Goal: Task Accomplishment & Management: Complete application form

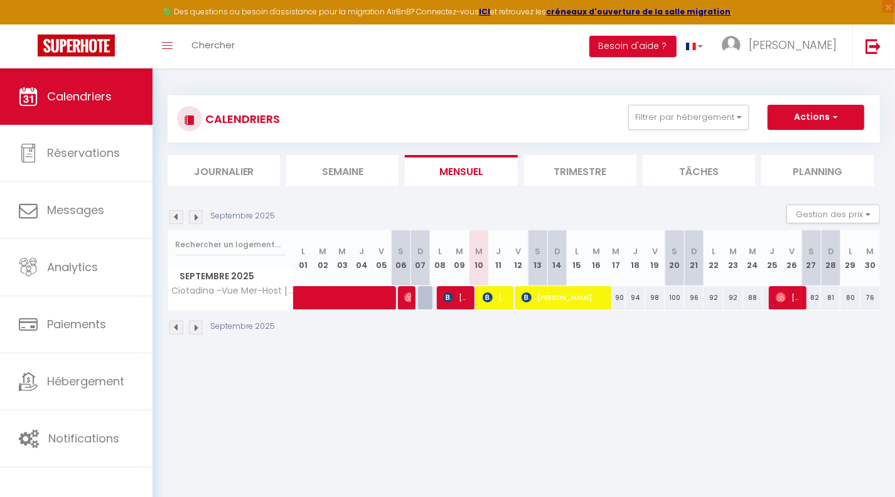
click at [174, 215] on img at bounding box center [176, 217] width 14 height 14
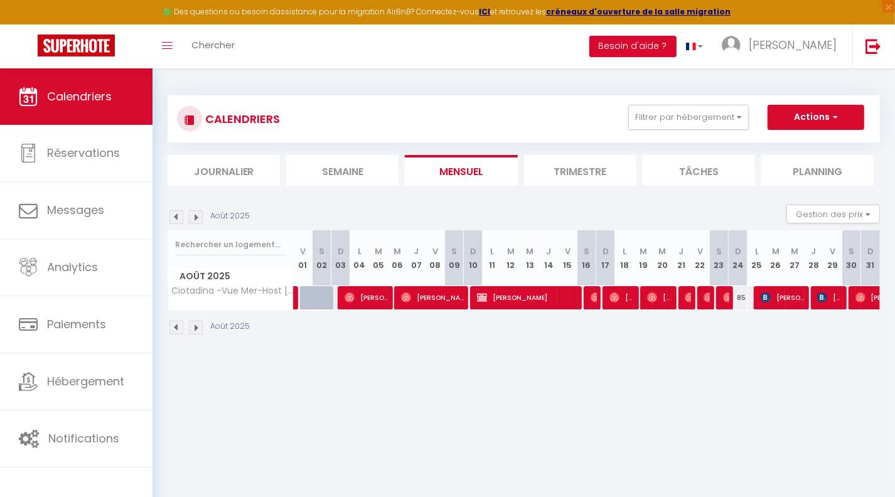
click at [197, 220] on img at bounding box center [196, 217] width 14 height 14
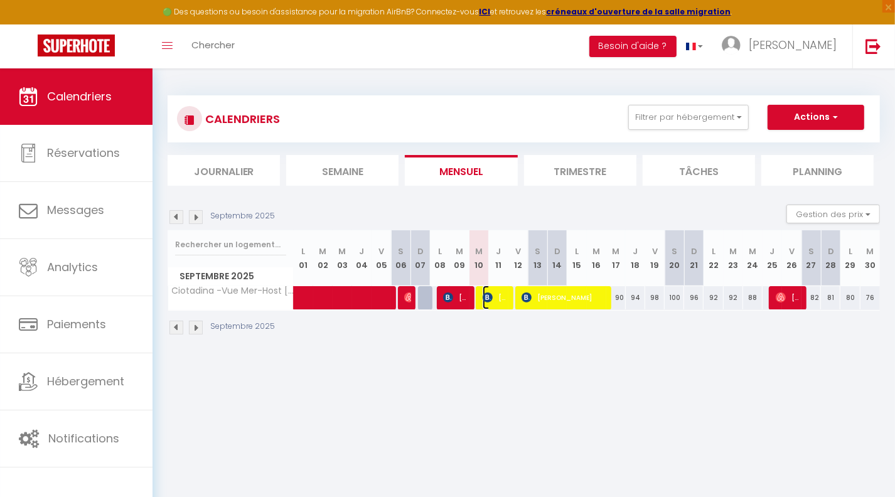
click at [496, 301] on span "[PERSON_NAME]" at bounding box center [496, 298] width 26 height 24
select select "OK"
select select "KO"
select select "0"
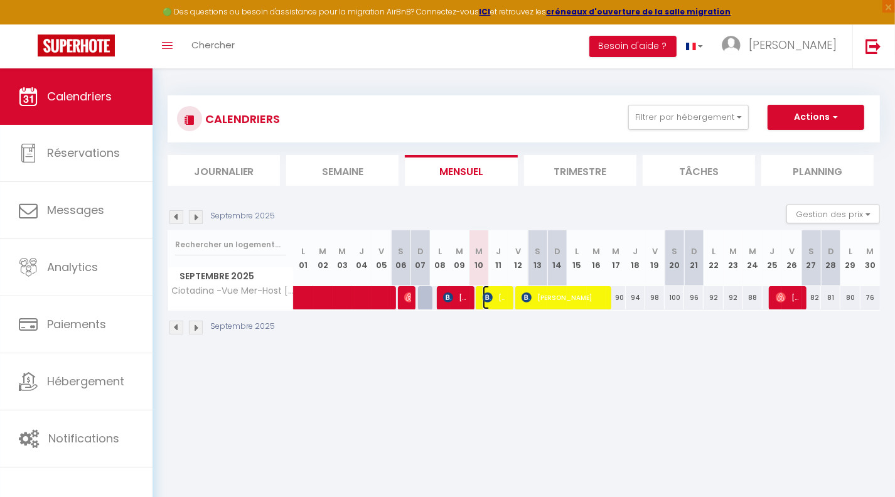
select select "1"
select select
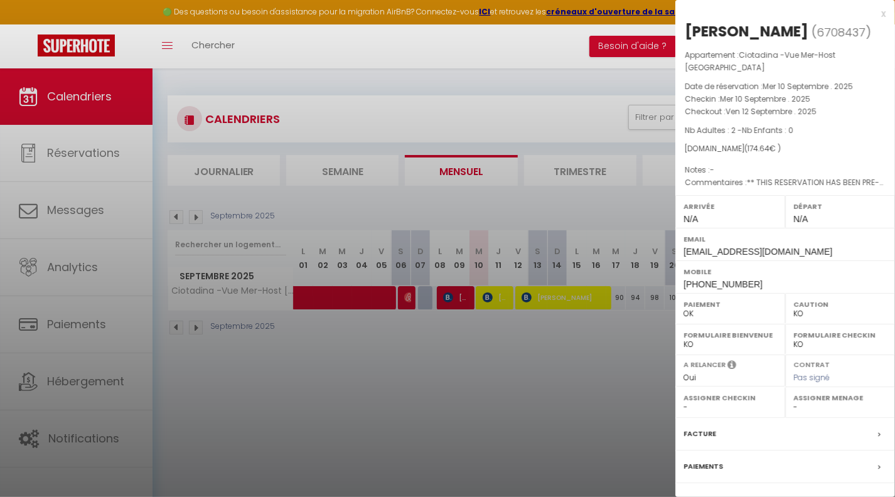
click at [230, 363] on div at bounding box center [447, 248] width 895 height 497
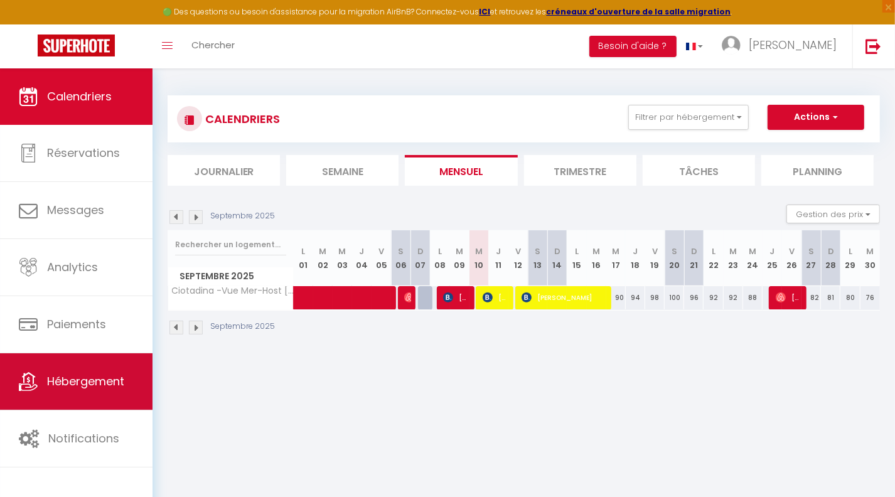
click at [78, 377] on span "Hébergement" at bounding box center [85, 381] width 77 height 16
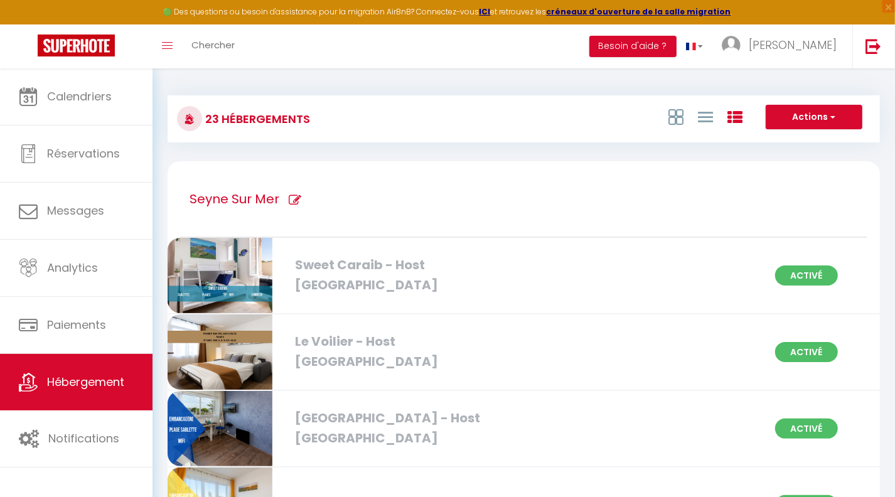
scroll to position [1151, 0]
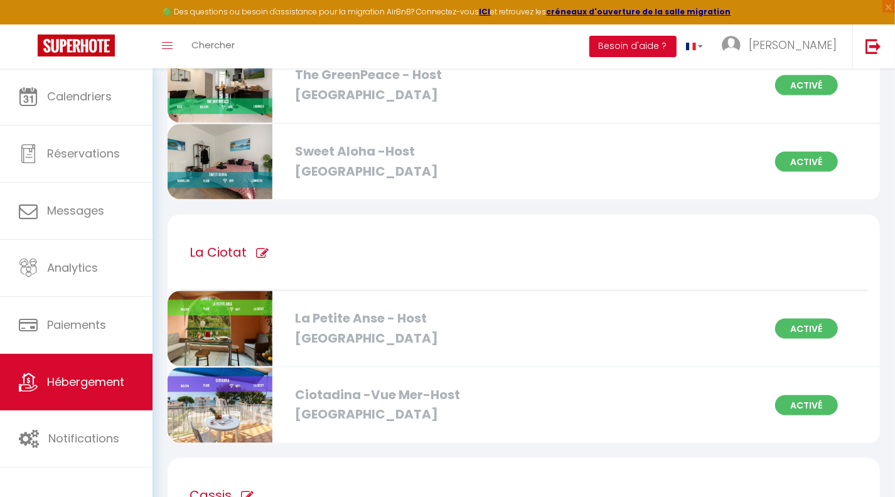
click at [391, 394] on div "Ciotadina -Vue Mer-Host [GEOGRAPHIC_DATA]" at bounding box center [402, 405] width 227 height 40
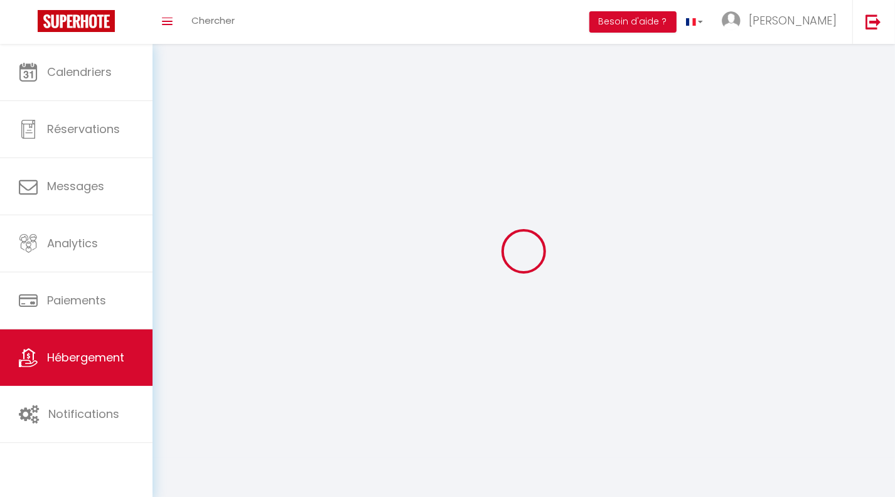
select select "1"
select select
select select "28"
select select
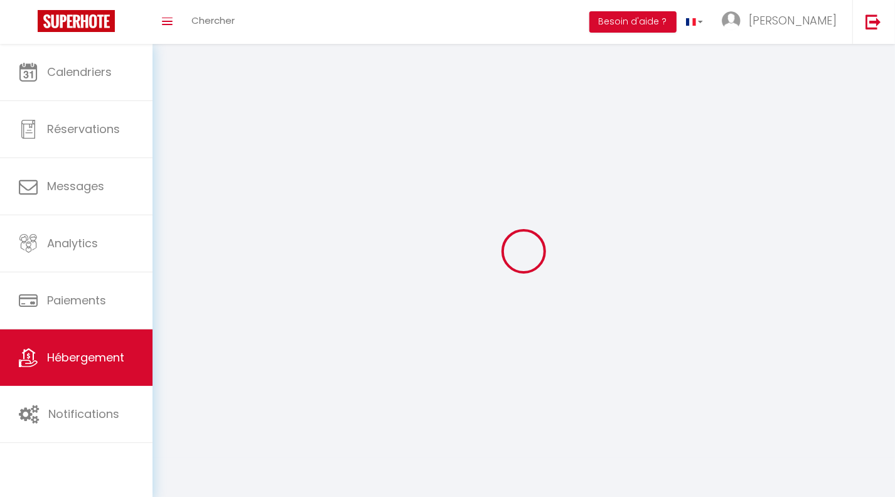
select select
checkbox input "false"
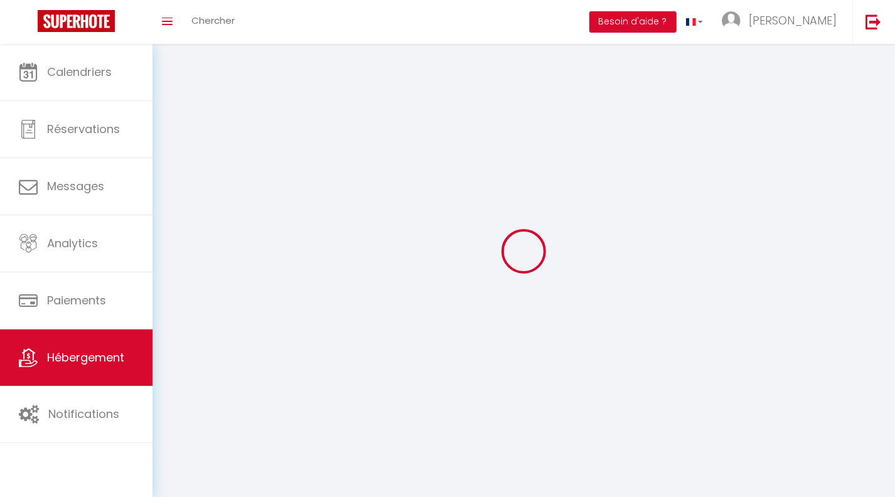
checkbox input "false"
select select
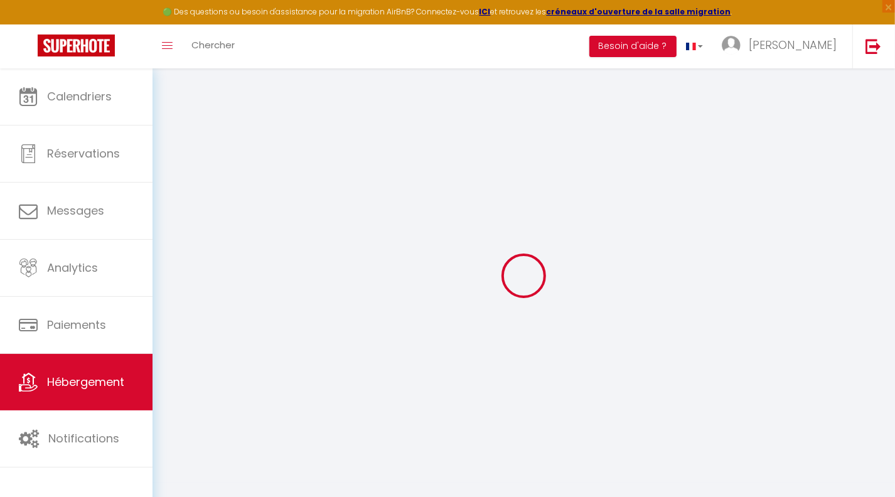
select select
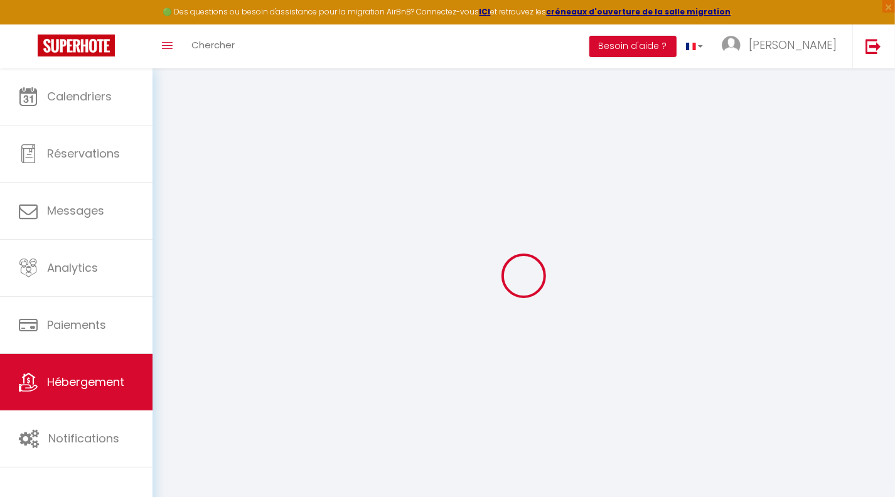
select select
checkbox input "false"
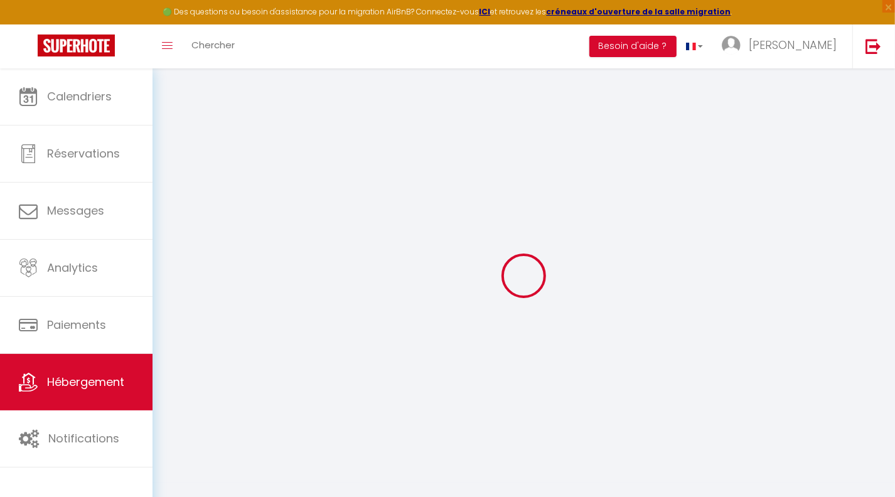
select select
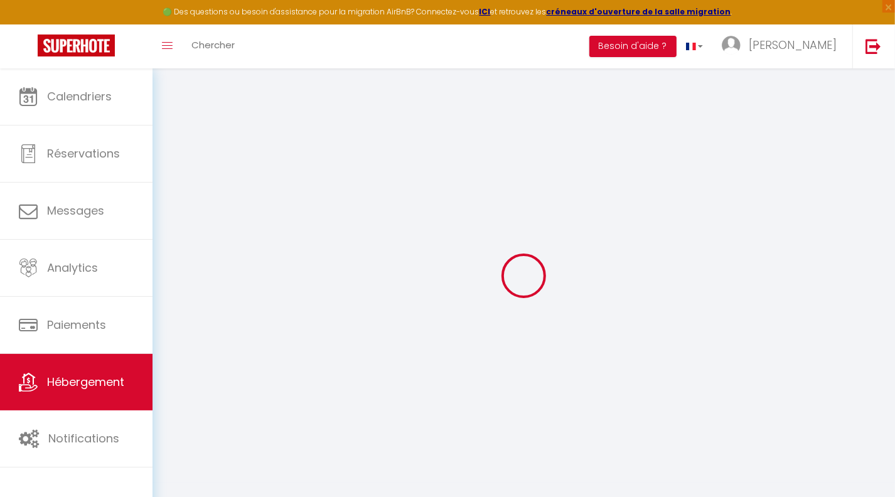
select select
checkbox input "false"
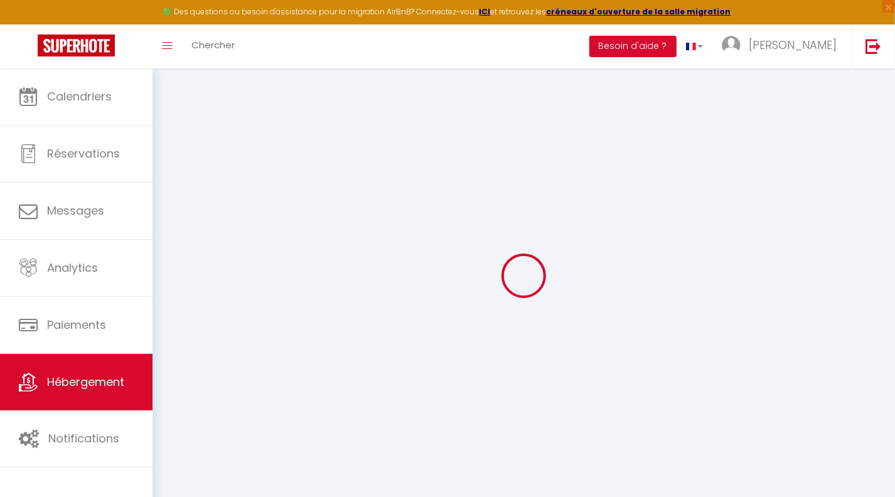
checkbox input "false"
select select
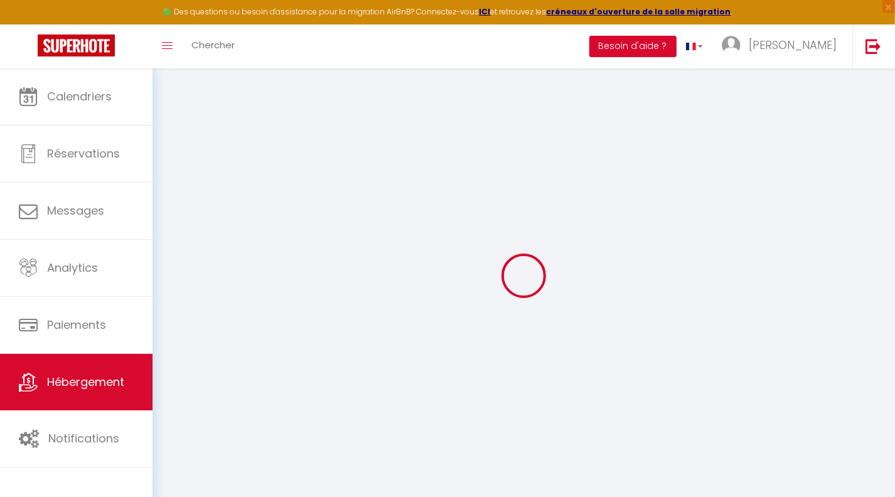
select select
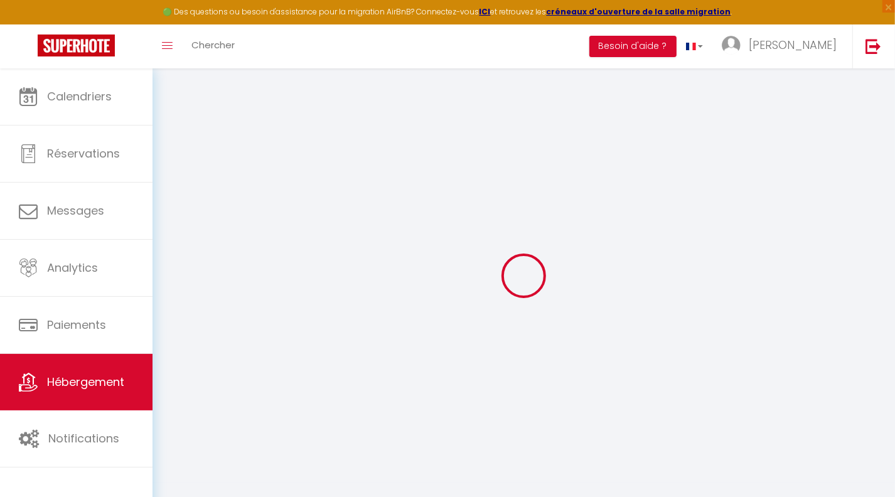
checkbox input "false"
select select
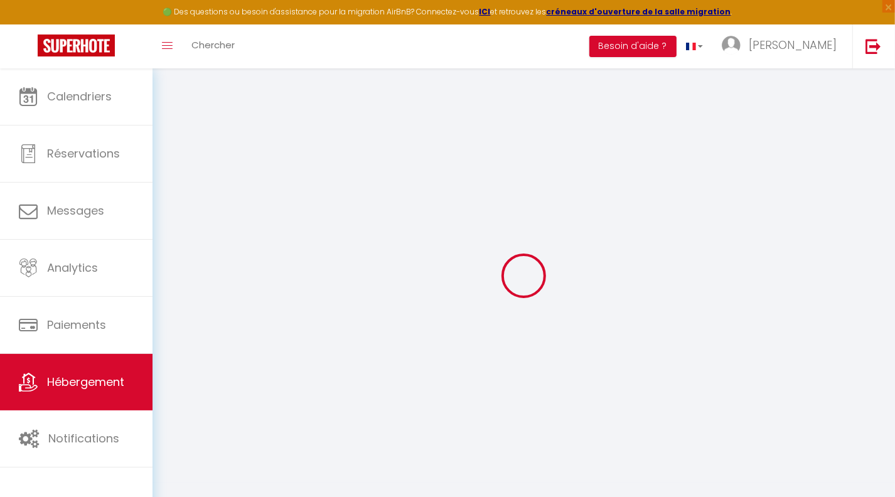
select select
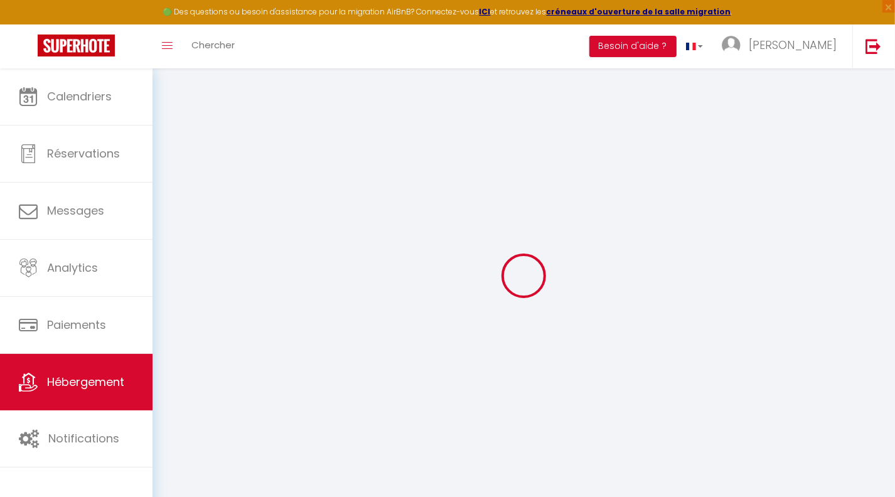
select select
checkbox input "false"
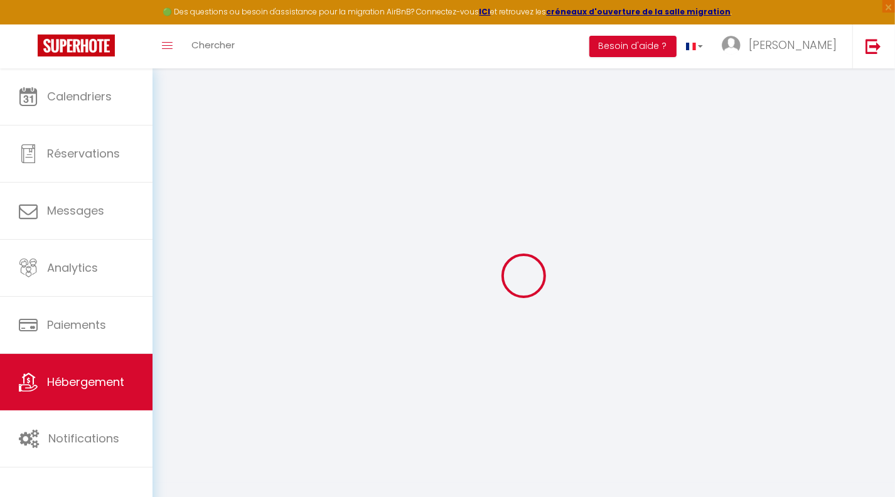
checkbox input "false"
select select
type input "Ciotadina -Vue Mer-Host [GEOGRAPHIC_DATA]"
type input "[PERSON_NAME]"
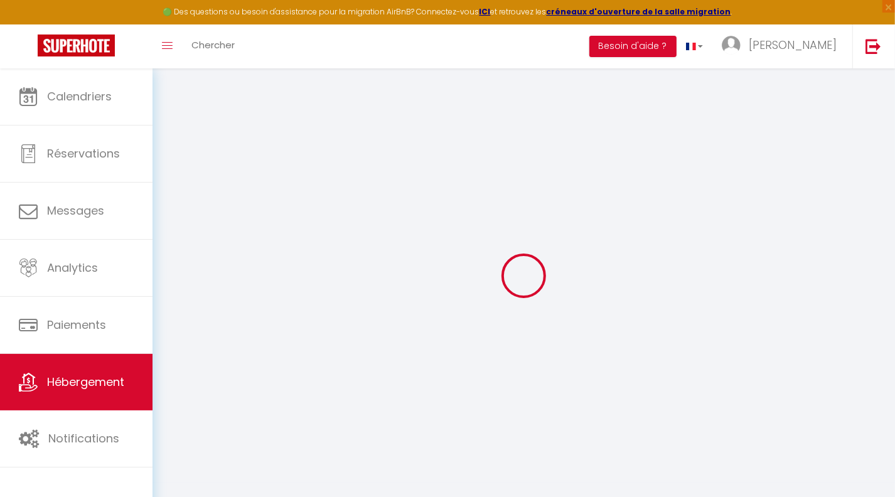
type input "[STREET_ADDRESS][PERSON_NAME]"
type input "13600"
type input "La Ciotat"
select select "0"
type input "85"
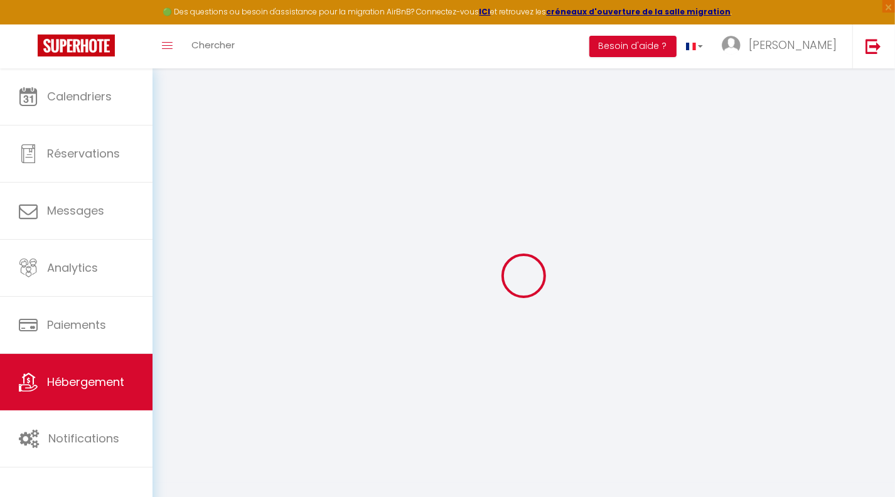
type input "40"
type input "0"
type input "300"
select select
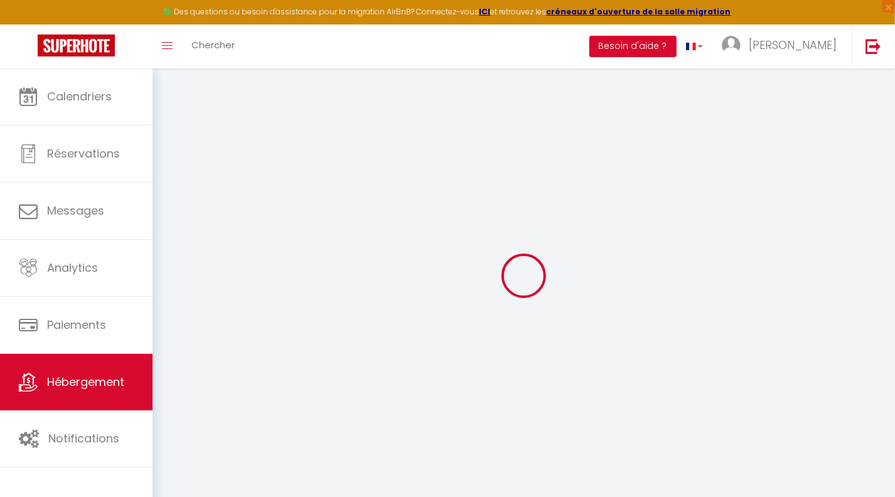
select select
type input "[STREET_ADDRESS][PERSON_NAME]"
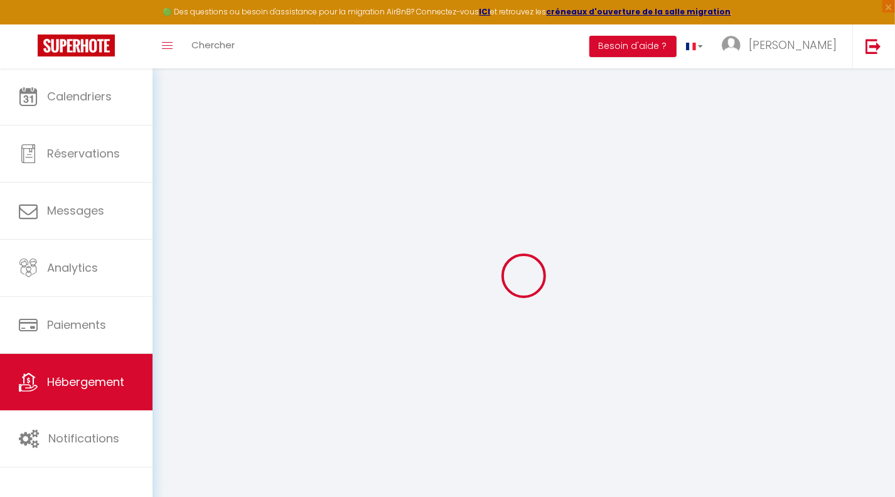
type input "13600"
type input "La Ciotat"
type input "[EMAIL_ADDRESS][DOMAIN_NAME]"
select select "15782"
checkbox input "false"
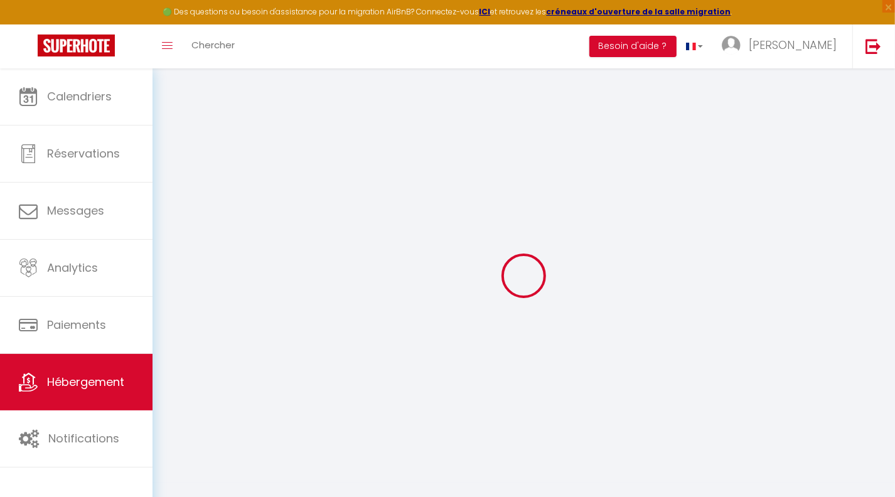
checkbox input "false"
radio input "true"
type input "25"
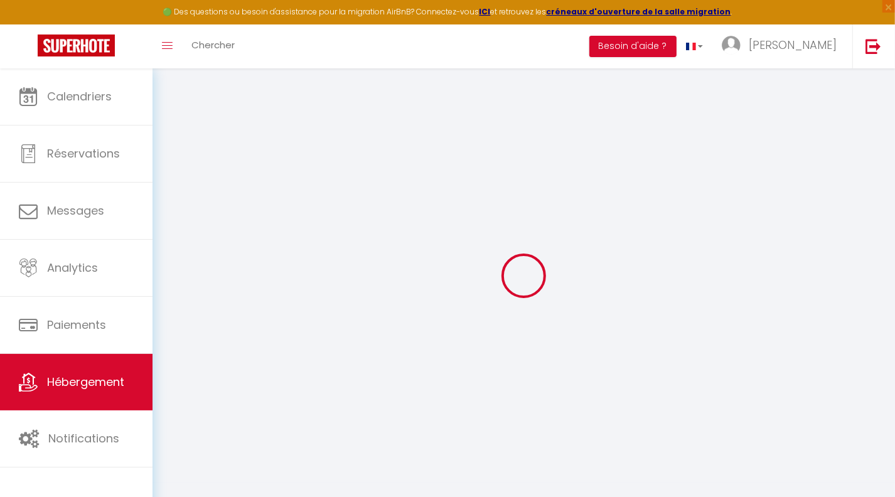
type input "40"
type input "0"
select select
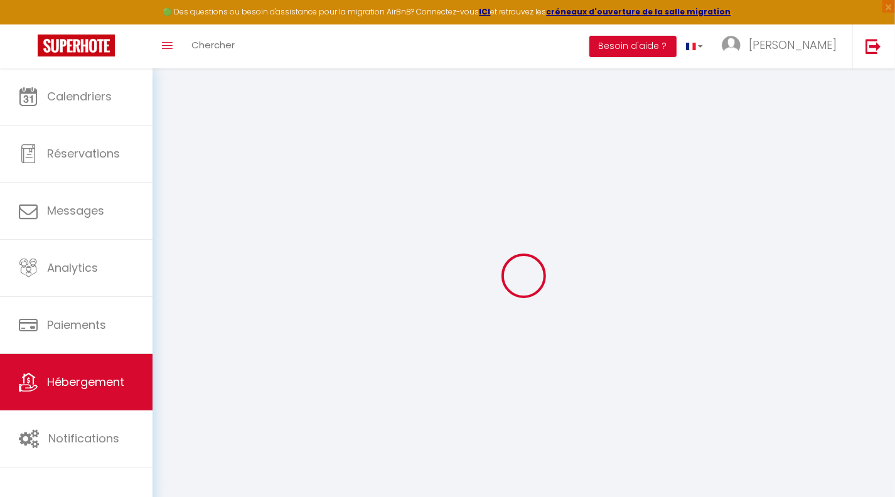
select select
checkbox input "false"
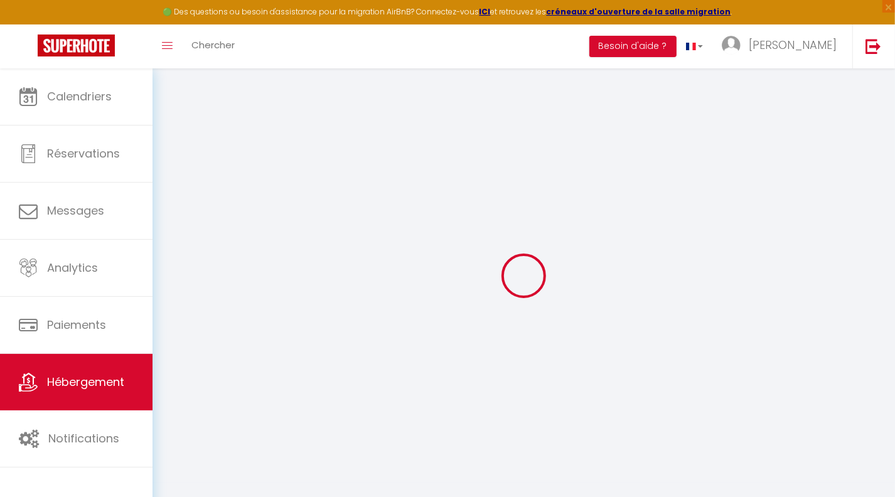
checkbox input "false"
select select
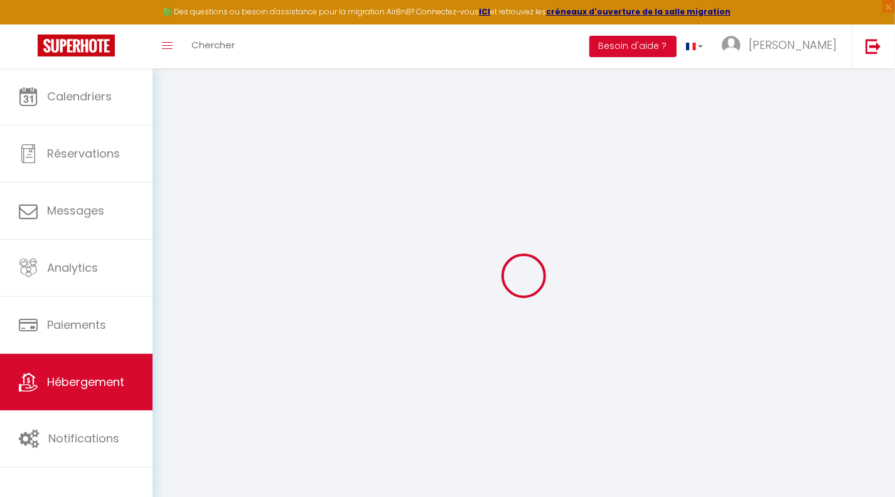
select select
checkbox input "false"
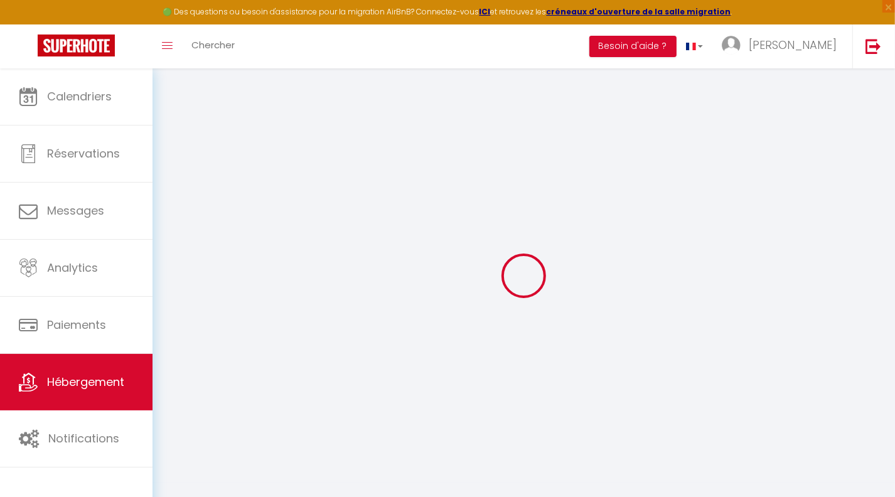
checkbox input "false"
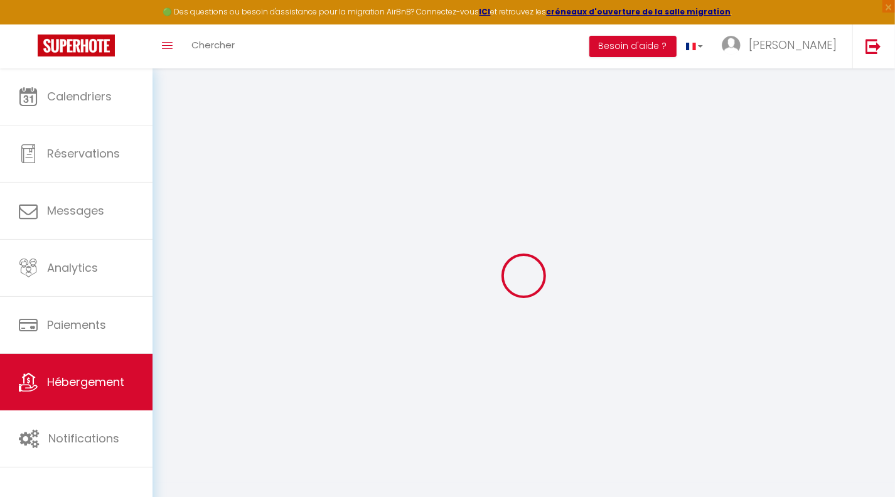
checkbox input "false"
select select "16:00"
select select
select select "10:00"
select select "30"
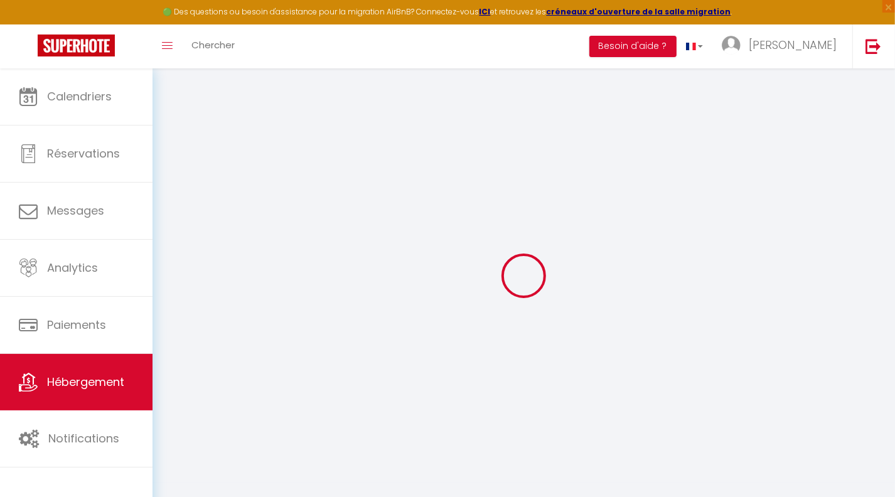
select select "120"
select select
checkbox input "false"
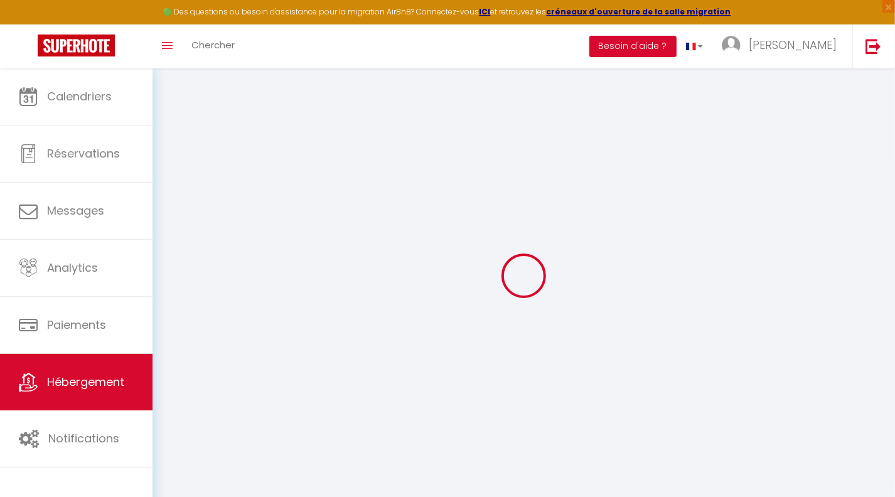
checkbox input "false"
select select
checkbox input "false"
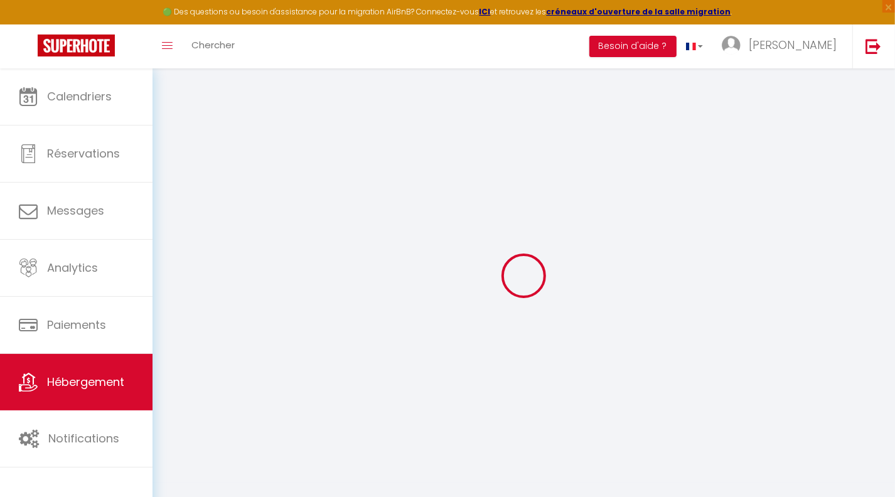
checkbox input "false"
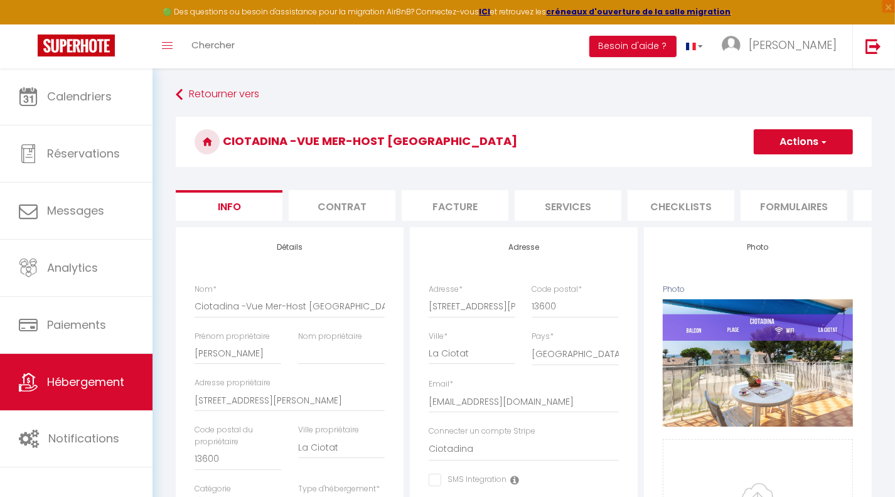
select select
checkbox input "false"
